Goal: Transaction & Acquisition: Purchase product/service

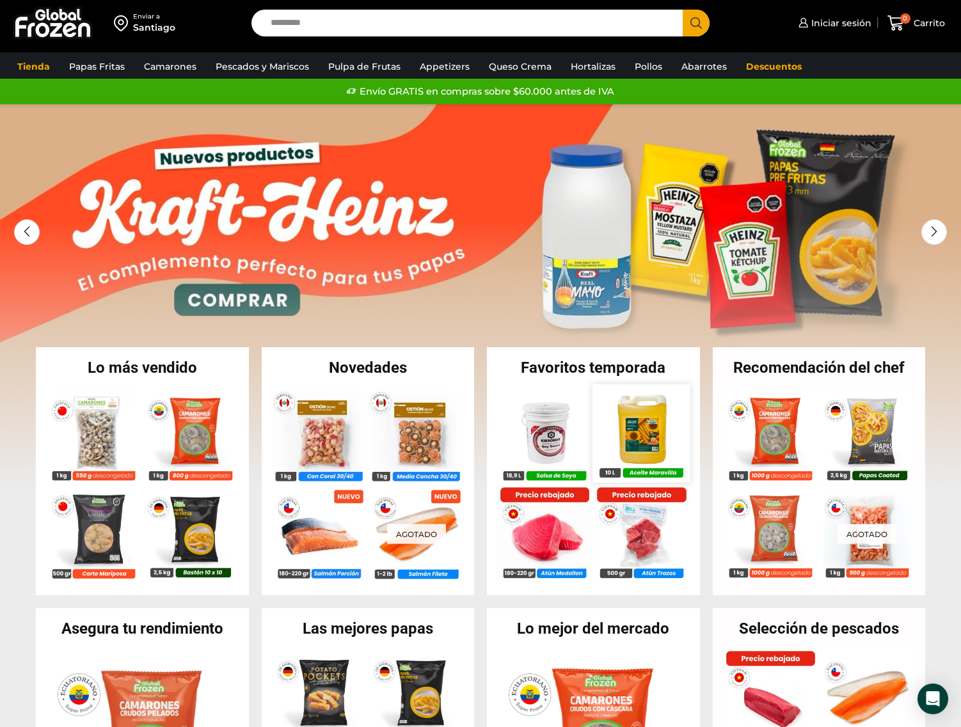
click at [658, 438] on img at bounding box center [641, 432] width 97 height 97
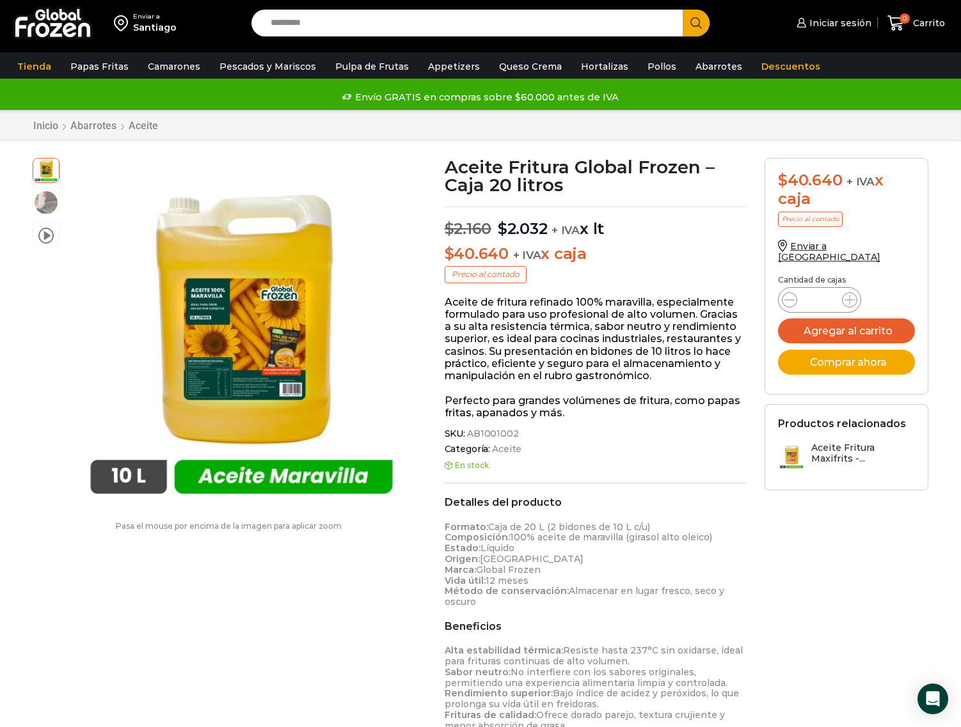
click at [951, 494] on div "Enviar a Santiago Search input Search Iniciar sesión" at bounding box center [480, 679] width 961 height 1361
click at [947, 460] on div "Enviar a Santiago Search input Search Iniciar sesión" at bounding box center [480, 679] width 961 height 1361
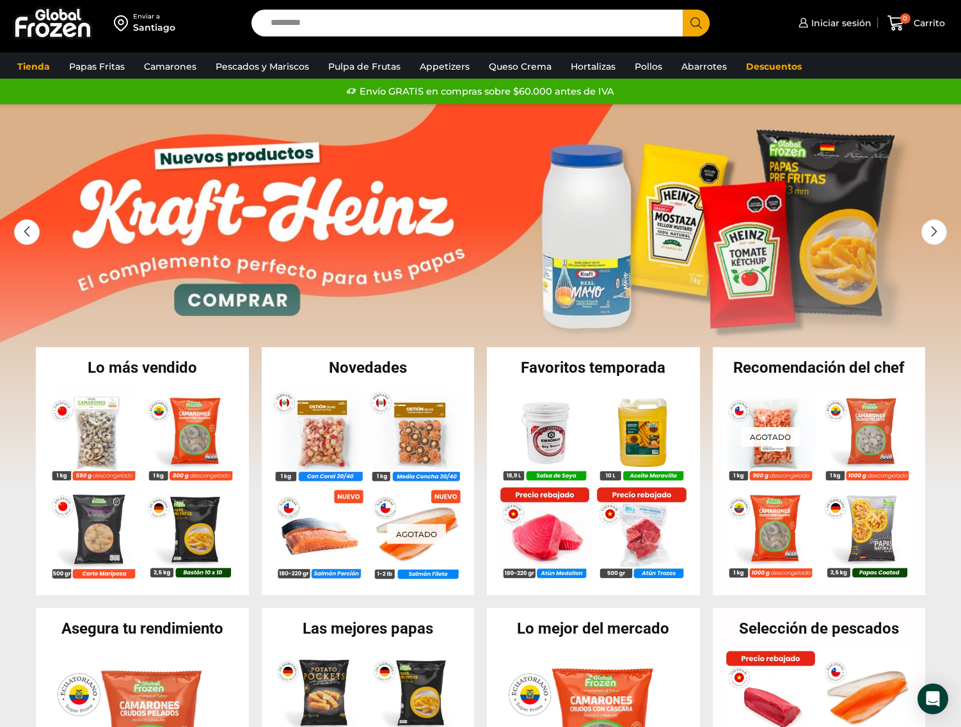
click at [13, 493] on section "Lo más vendido En stock Camarón 36/40 Crudo Pelado sin Vena – Bronze – Caja 10 …" at bounding box center [480, 471] width 961 height 249
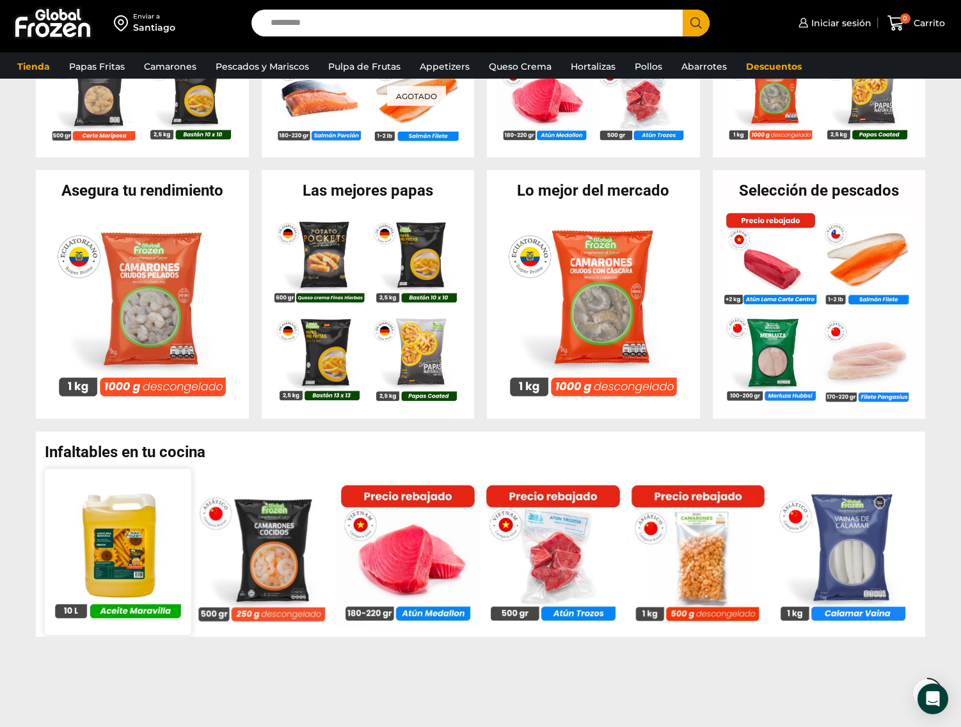
scroll to position [448, 0]
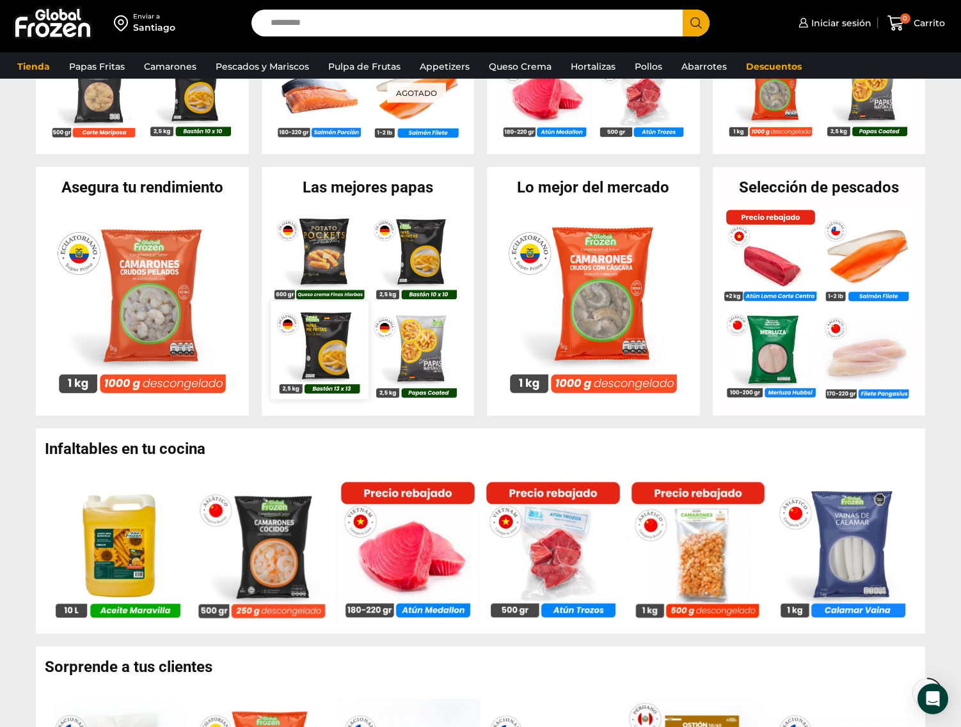
click at [330, 335] on img at bounding box center [319, 350] width 97 height 97
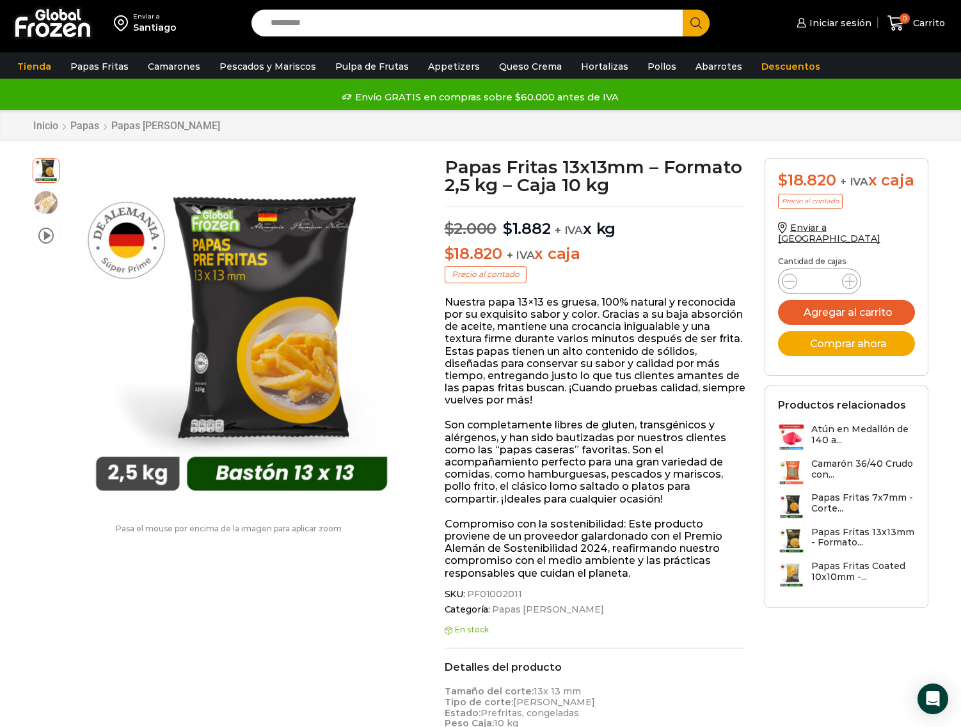
click at [849, 287] on icon at bounding box center [849, 281] width 10 height 10
click at [851, 287] on icon at bounding box center [849, 281] width 10 height 10
click at [791, 287] on icon at bounding box center [789, 281] width 10 height 10
type input "*"
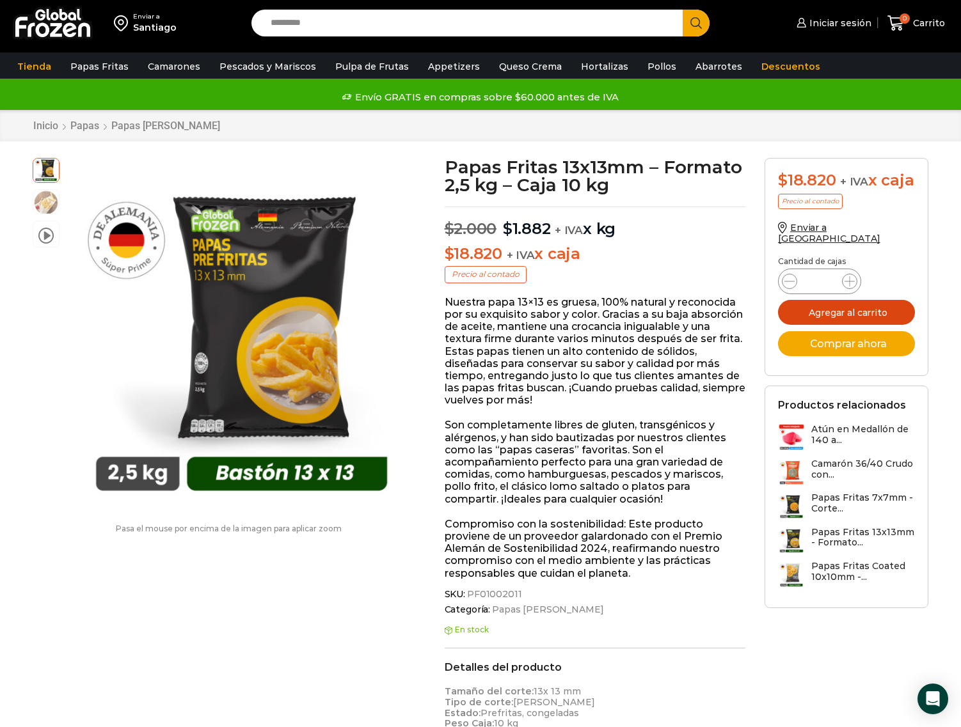
click at [831, 315] on button "Agregar al carrito" at bounding box center [846, 312] width 137 height 25
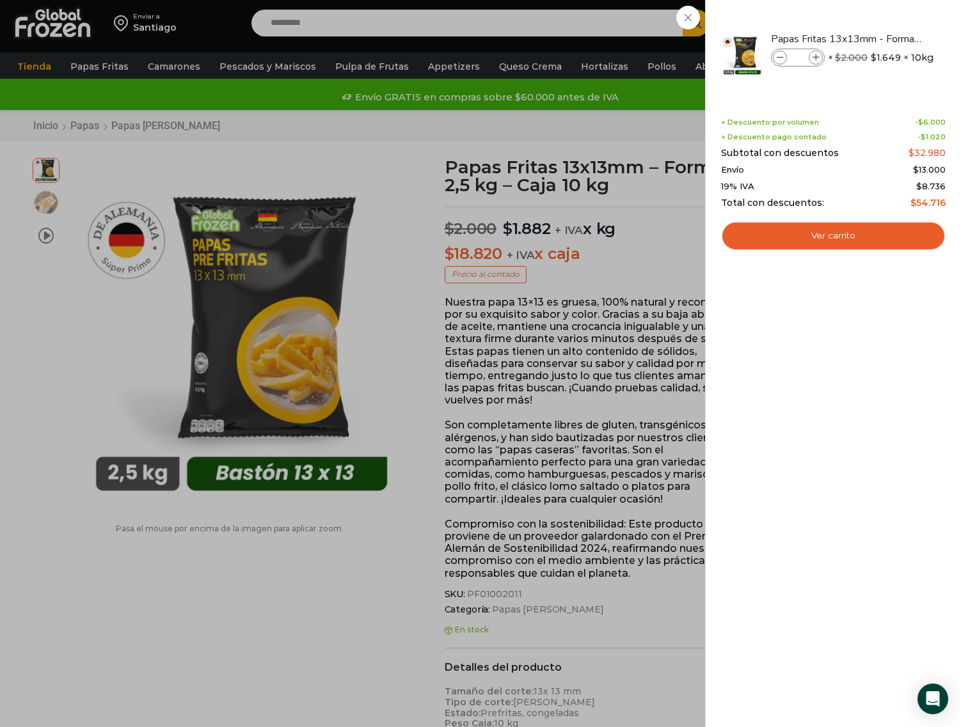
click at [884, 38] on div "2 Carrito 2 2 Shopping Cart *" at bounding box center [916, 23] width 64 height 30
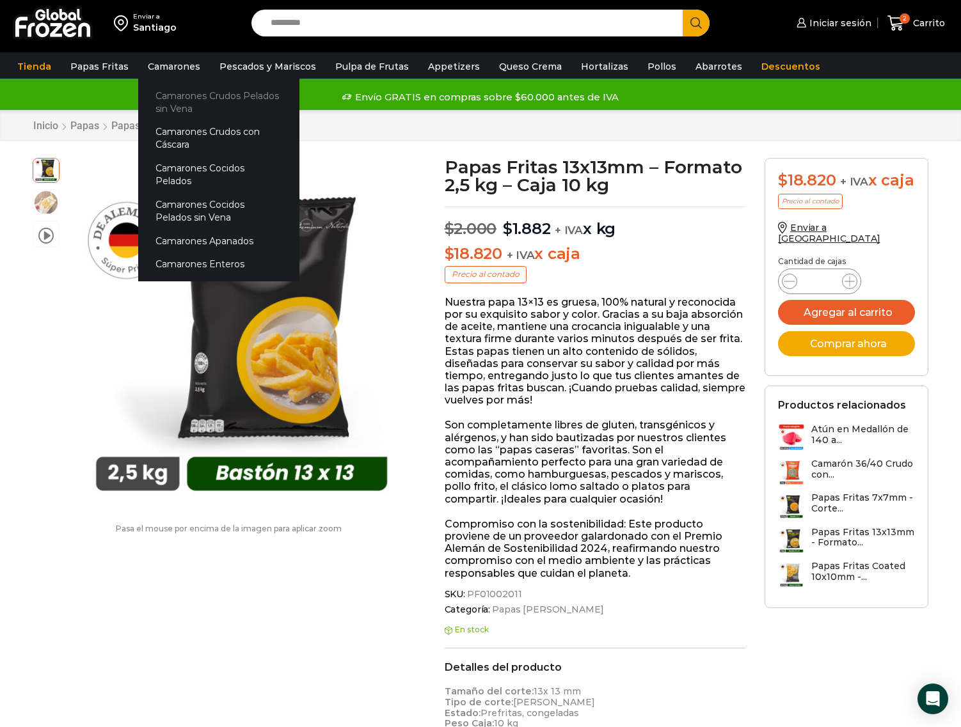
click at [184, 98] on link "Camarones Crudos Pelados sin Vena" at bounding box center [218, 102] width 161 height 36
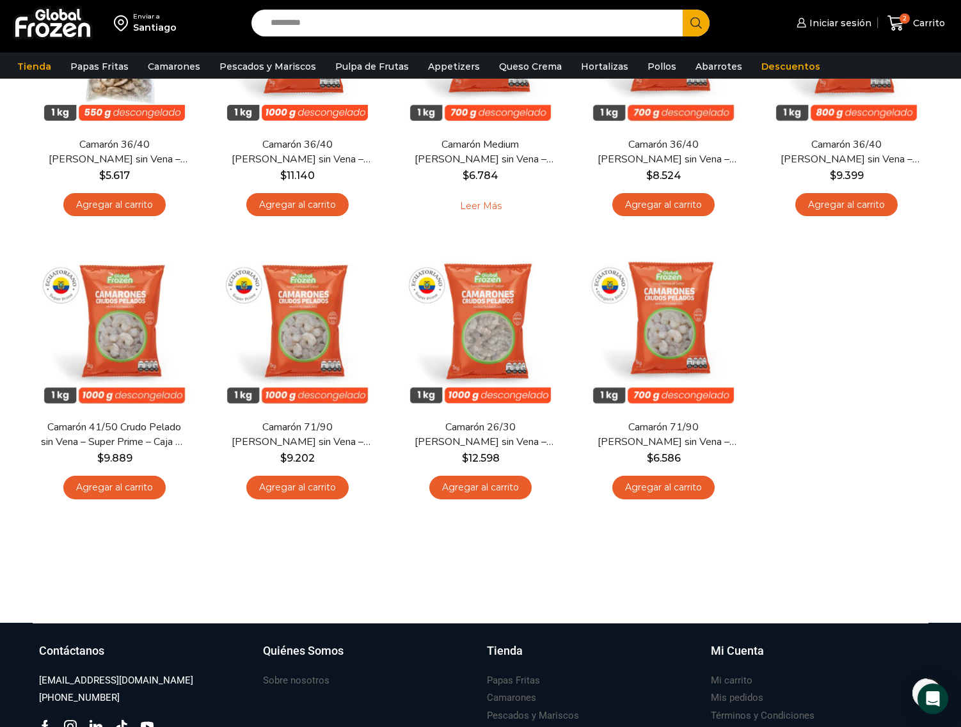
scroll to position [128, 0]
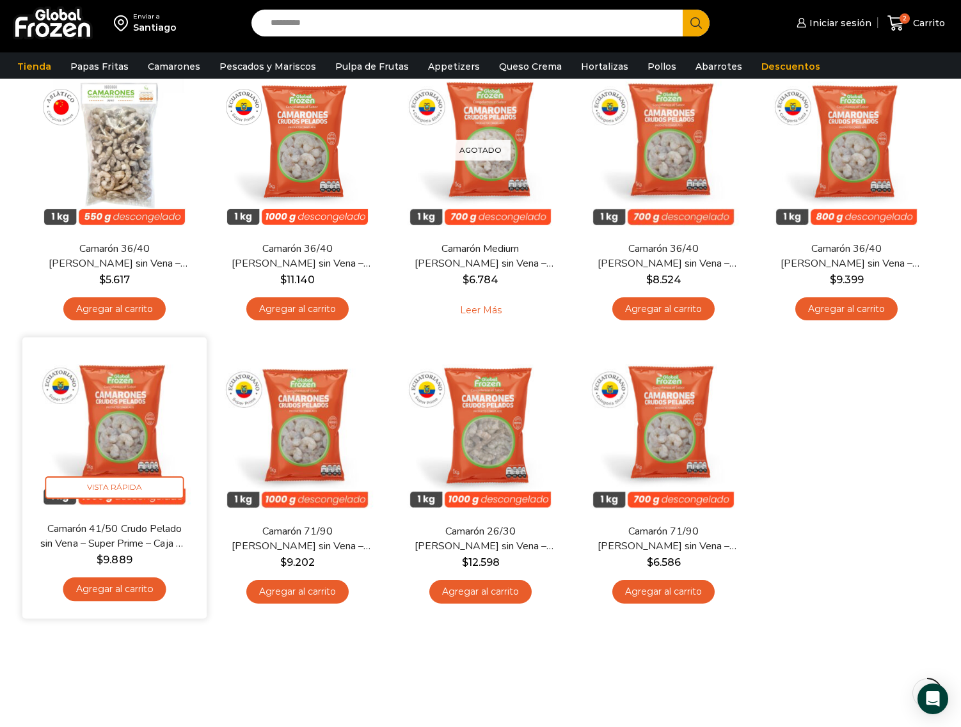
click at [92, 399] on img at bounding box center [114, 429] width 165 height 165
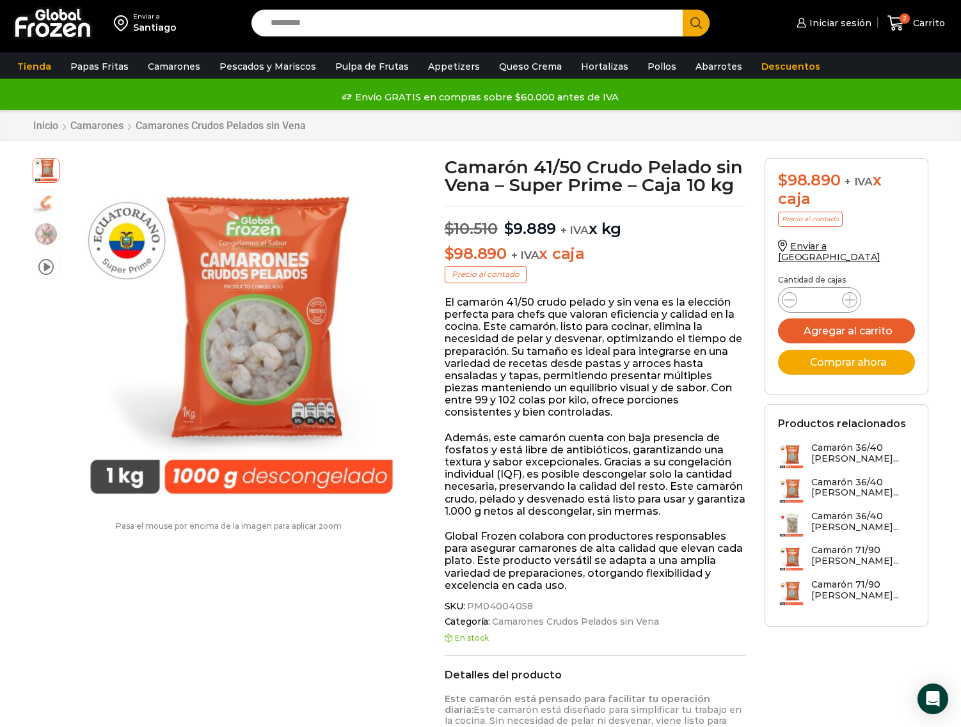
click at [842, 23] on span "Iniciar sesión" at bounding box center [838, 23] width 65 height 13
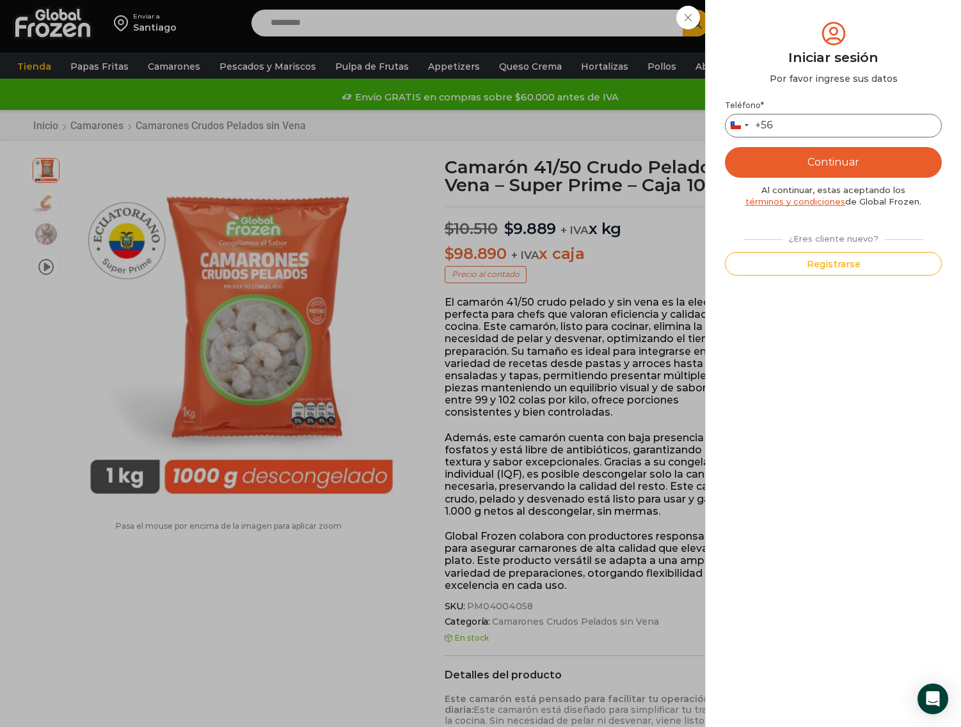
click at [826, 126] on input "Teléfono *" at bounding box center [833, 126] width 217 height 24
type input "*********"
click at [892, 161] on button "Continuar" at bounding box center [833, 162] width 217 height 31
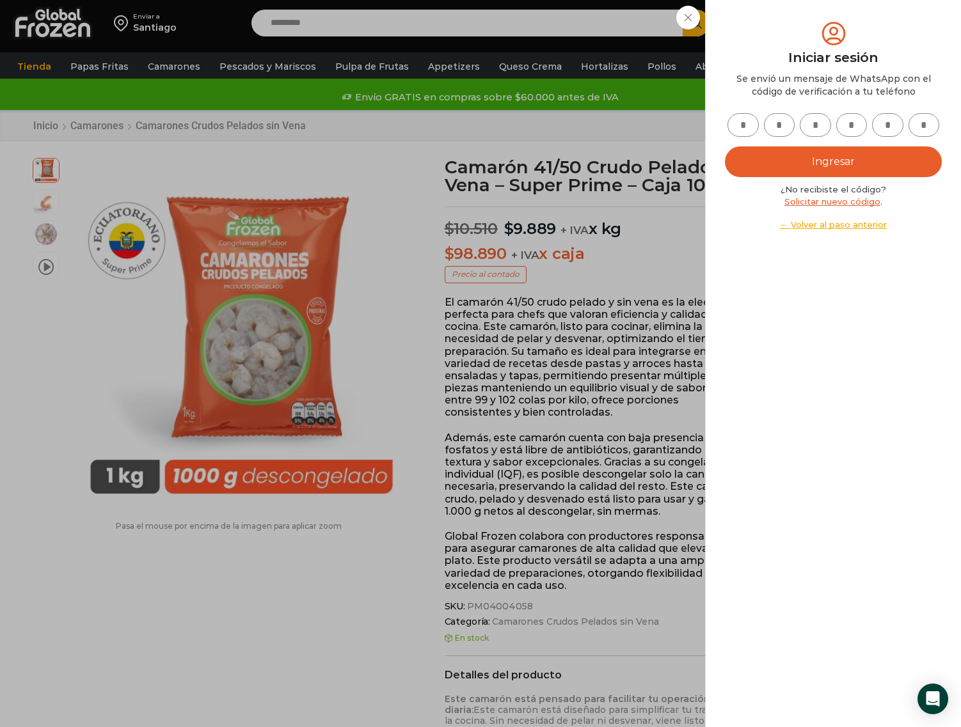
click at [738, 120] on input "text" at bounding box center [742, 125] width 31 height 24
type input "*"
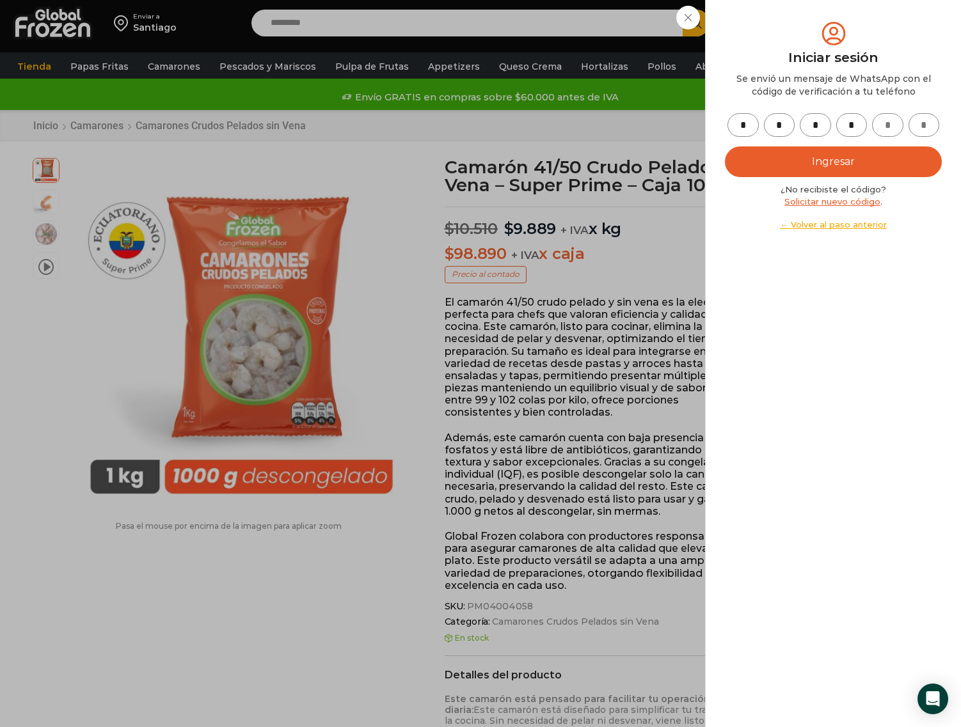
type input "*"
click at [815, 161] on button "Ingresar" at bounding box center [833, 161] width 217 height 31
click at [793, 36] on div "Iniciar sesión Mi cuenta Login Register Iniciar sesión Por favor ingrese sus da…" at bounding box center [832, 23] width 78 height 26
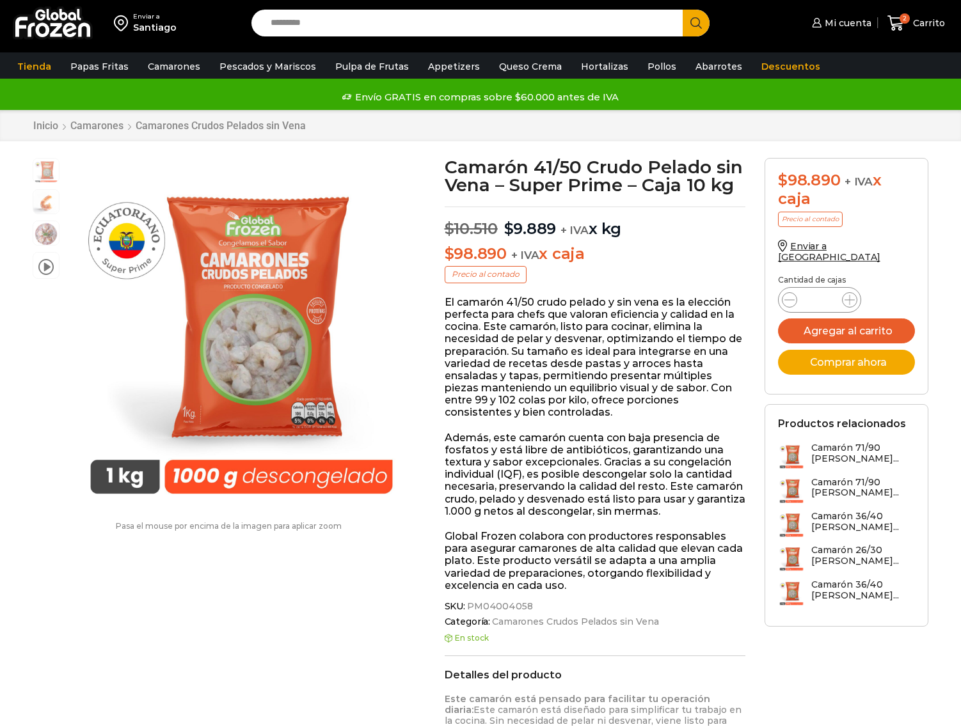
click at [916, 22] on span "Carrito" at bounding box center [927, 23] width 35 height 13
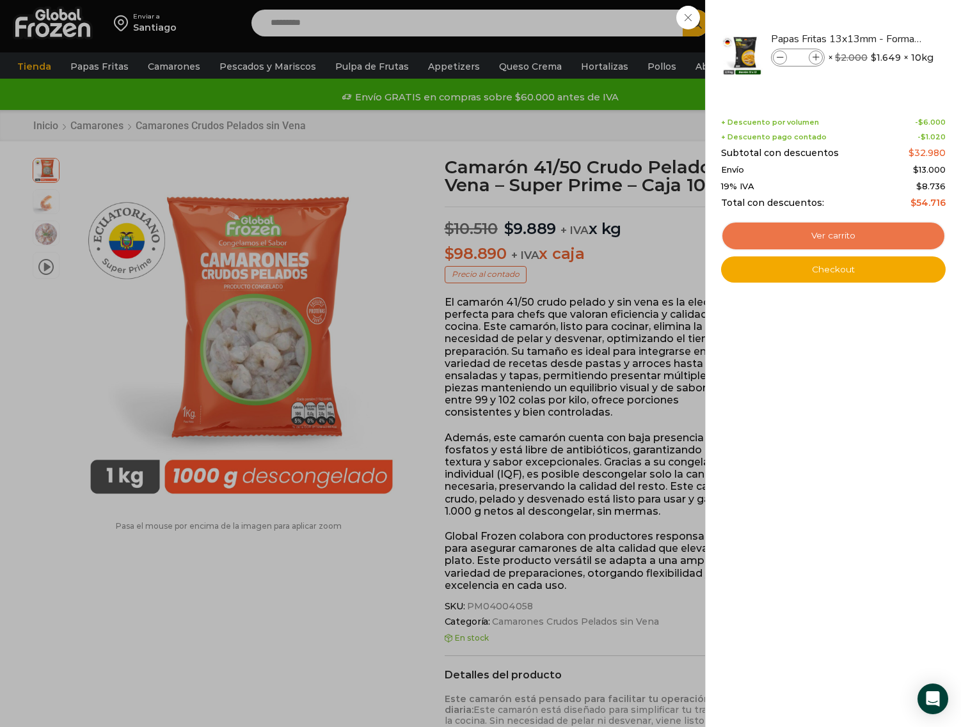
click at [853, 235] on link "Ver carrito" at bounding box center [833, 235] width 225 height 29
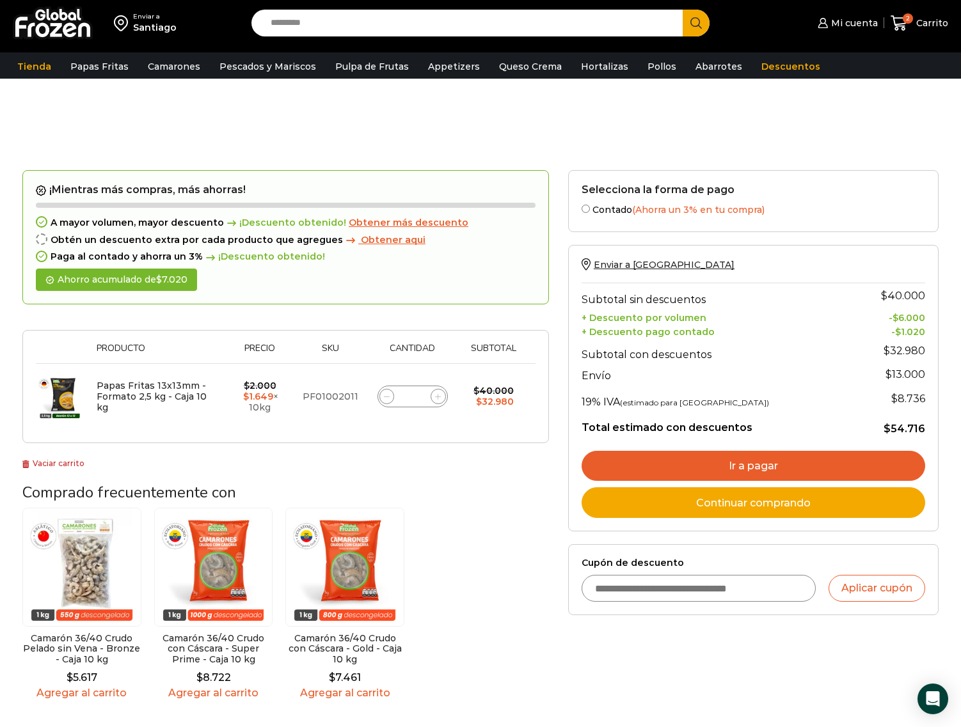
scroll to position [64, 0]
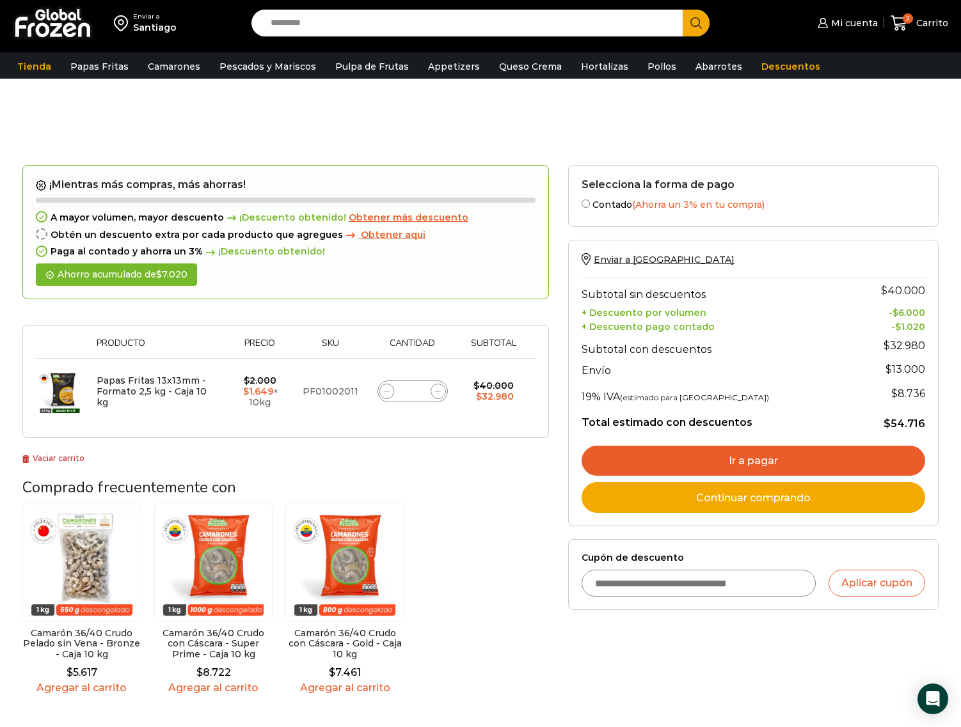
click at [104, 112] on div "Carrito de compras Checkout Estado del pedido" at bounding box center [480, 118] width 935 height 93
click at [539, 479] on h3 "Comprado frecuentemente con" at bounding box center [285, 487] width 526 height 19
click at [697, 586] on input "Cupón de descuento" at bounding box center [698, 583] width 234 height 27
click at [494, 493] on h3 "Comprado frecuentemente con" at bounding box center [285, 487] width 526 height 19
click at [36, 319] on div at bounding box center [285, 318] width 526 height 13
